Goal: Transaction & Acquisition: Purchase product/service

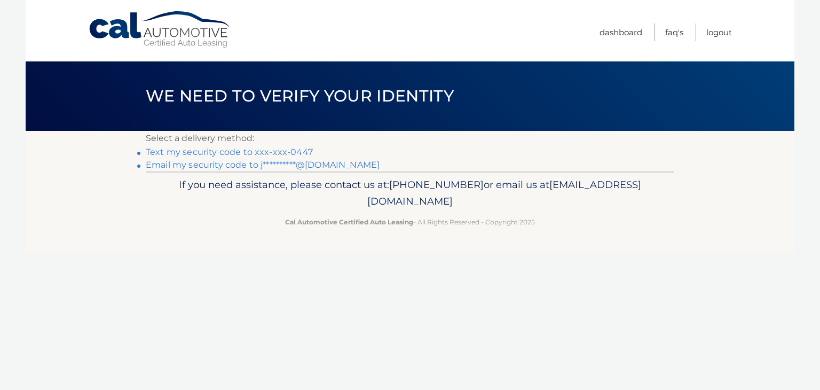
click at [278, 151] on link "Text my security code to xxx-xxx-0447" at bounding box center [229, 152] width 167 height 10
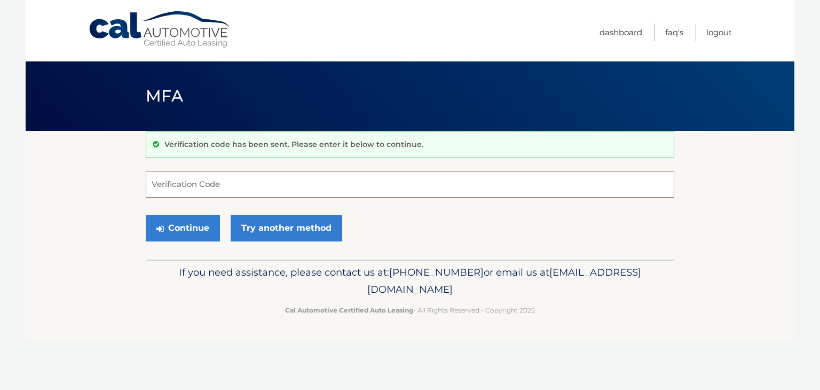
click at [214, 178] on input "Verification Code" at bounding box center [410, 184] width 529 height 27
type input "488595"
click at [185, 223] on button "Continue" at bounding box center [183, 228] width 74 height 27
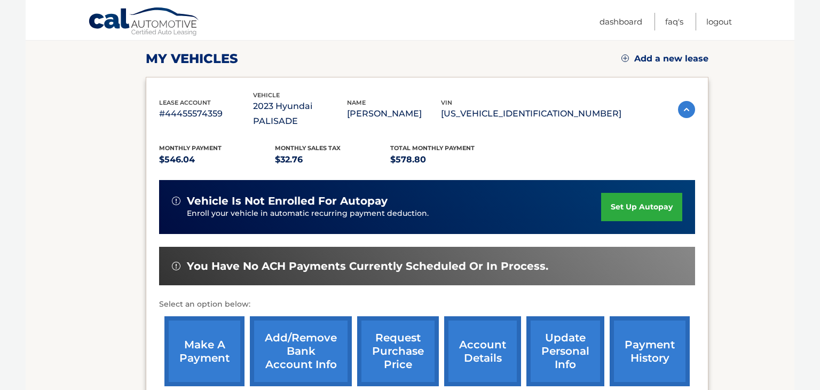
scroll to position [145, 0]
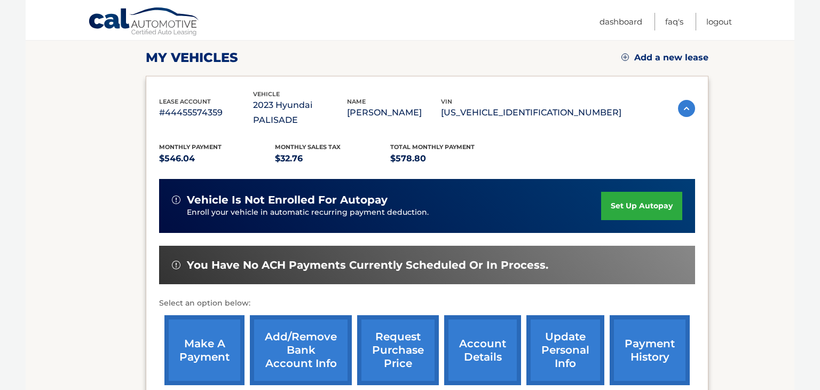
click at [197, 335] on link "make a payment" at bounding box center [205, 350] width 80 height 70
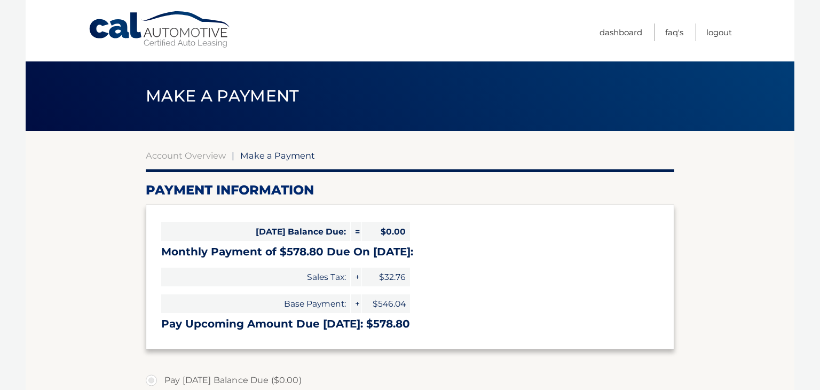
select select "YTI5NzFlZmEtNzYwMS00NjI4LWE0OGUtNDYwNTNmYmVmNjFi"
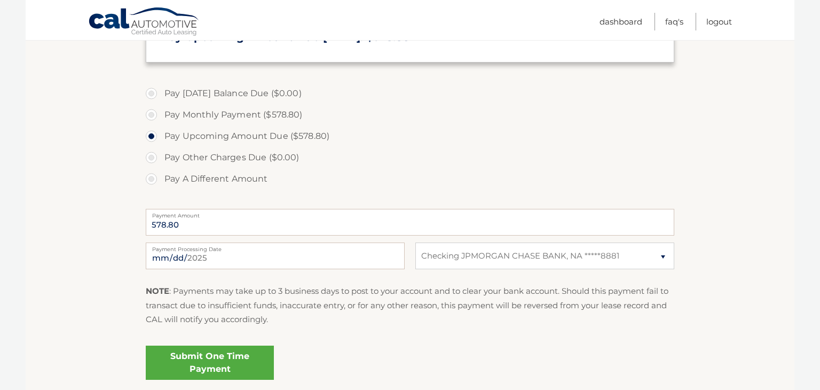
scroll to position [289, 0]
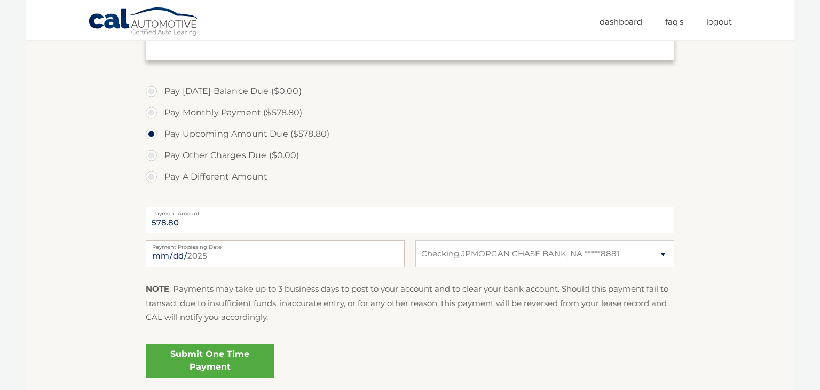
click at [218, 363] on link "Submit One Time Payment" at bounding box center [210, 360] width 128 height 34
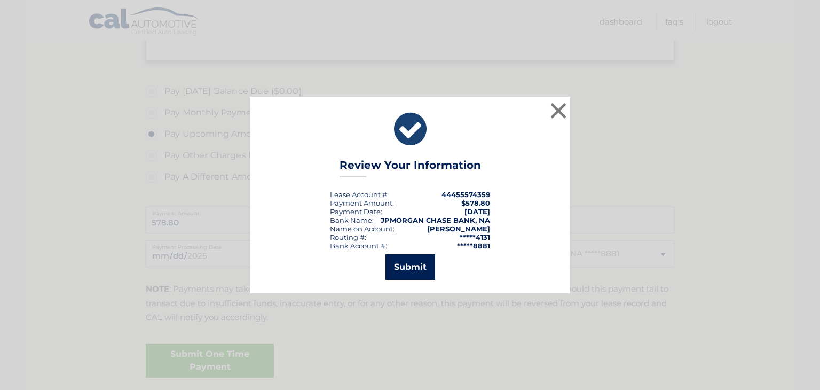
click at [402, 270] on button "Submit" at bounding box center [411, 267] width 50 height 26
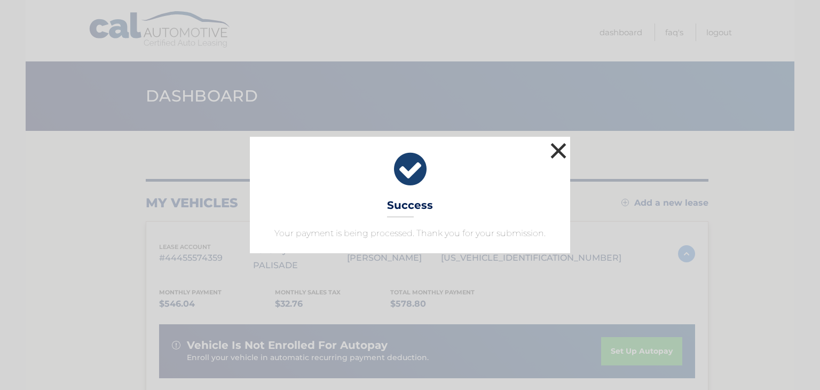
click at [565, 151] on button "×" at bounding box center [558, 150] width 21 height 21
